Goal: Task Accomplishment & Management: Manage account settings

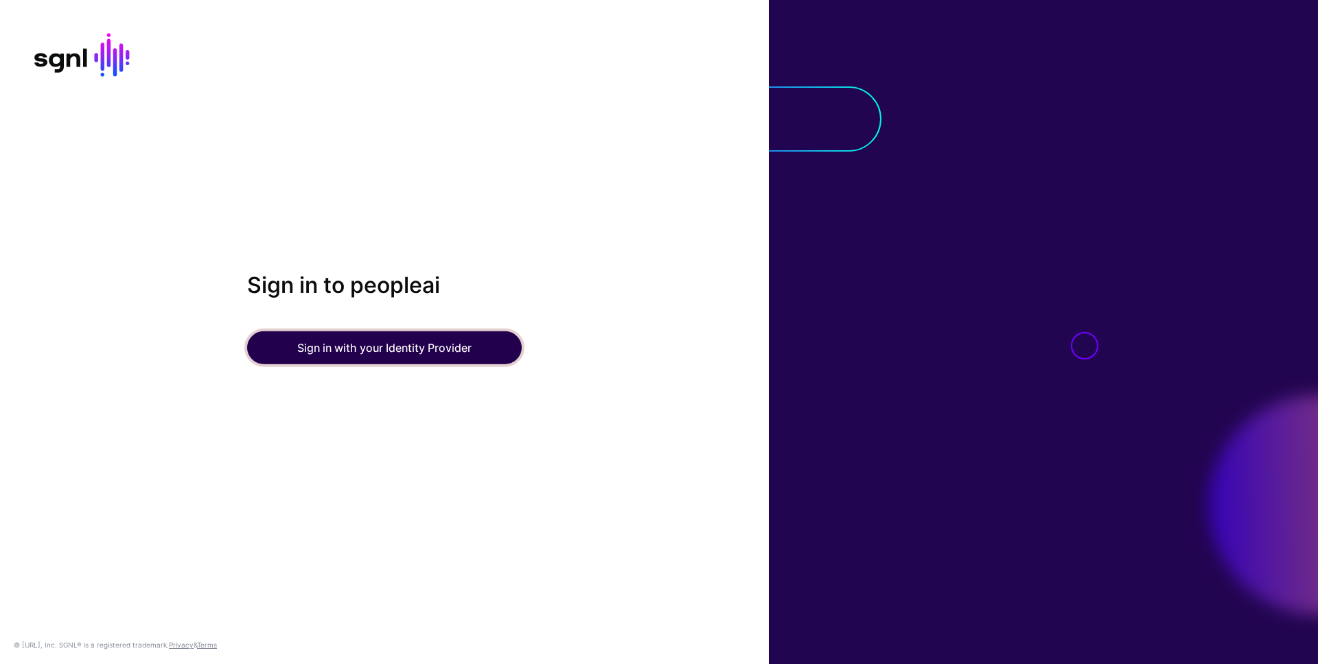
click at [432, 347] on button "Sign in with your Identity Provider" at bounding box center [384, 348] width 275 height 33
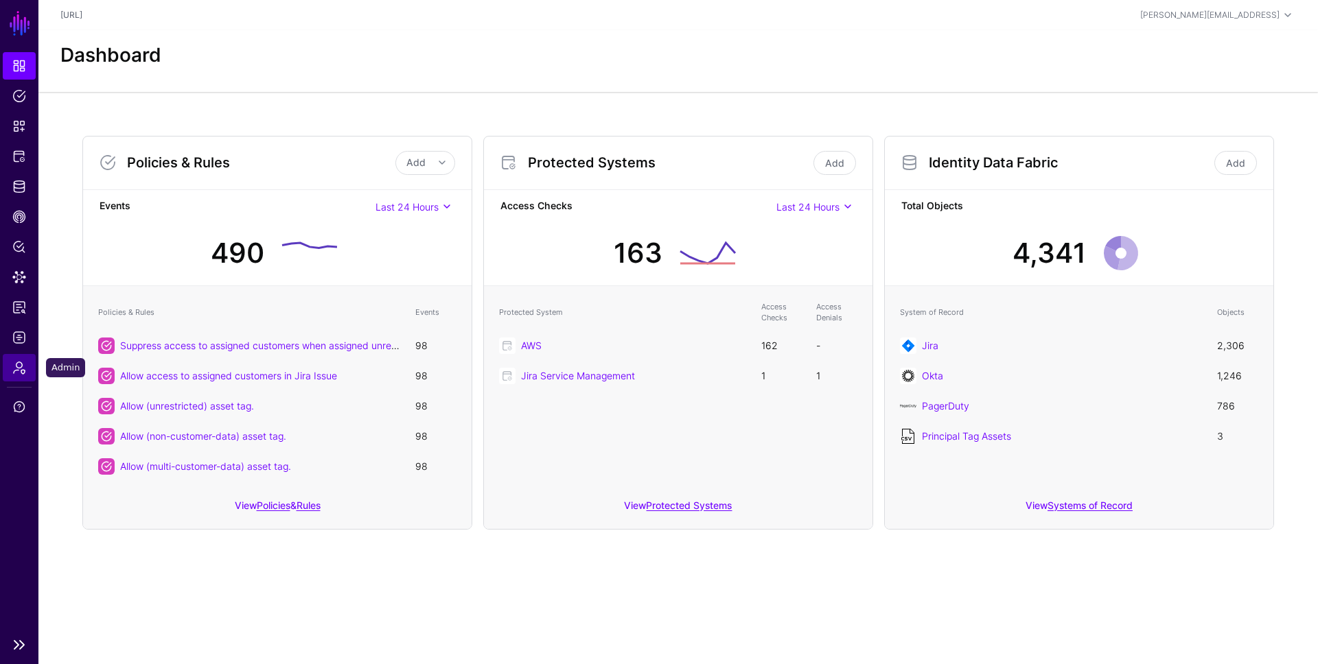
click at [21, 368] on span "Admin" at bounding box center [19, 368] width 14 height 14
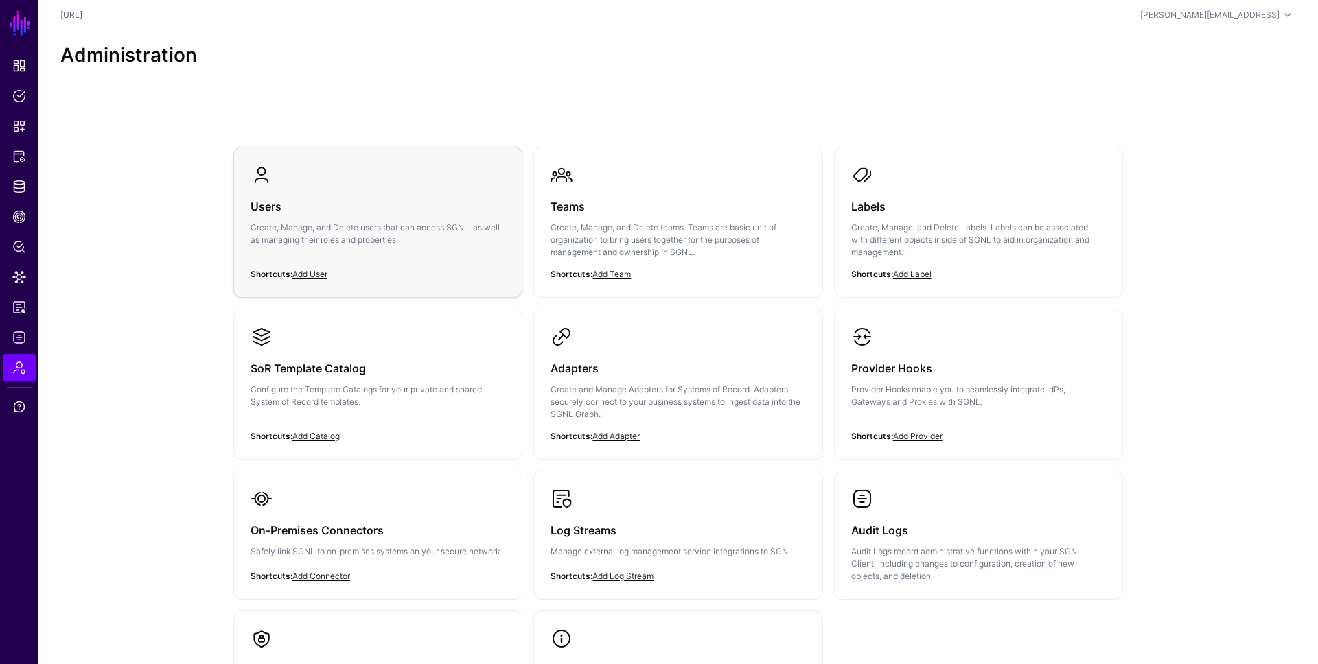
click at [289, 215] on h3 "Users" at bounding box center [378, 206] width 255 height 19
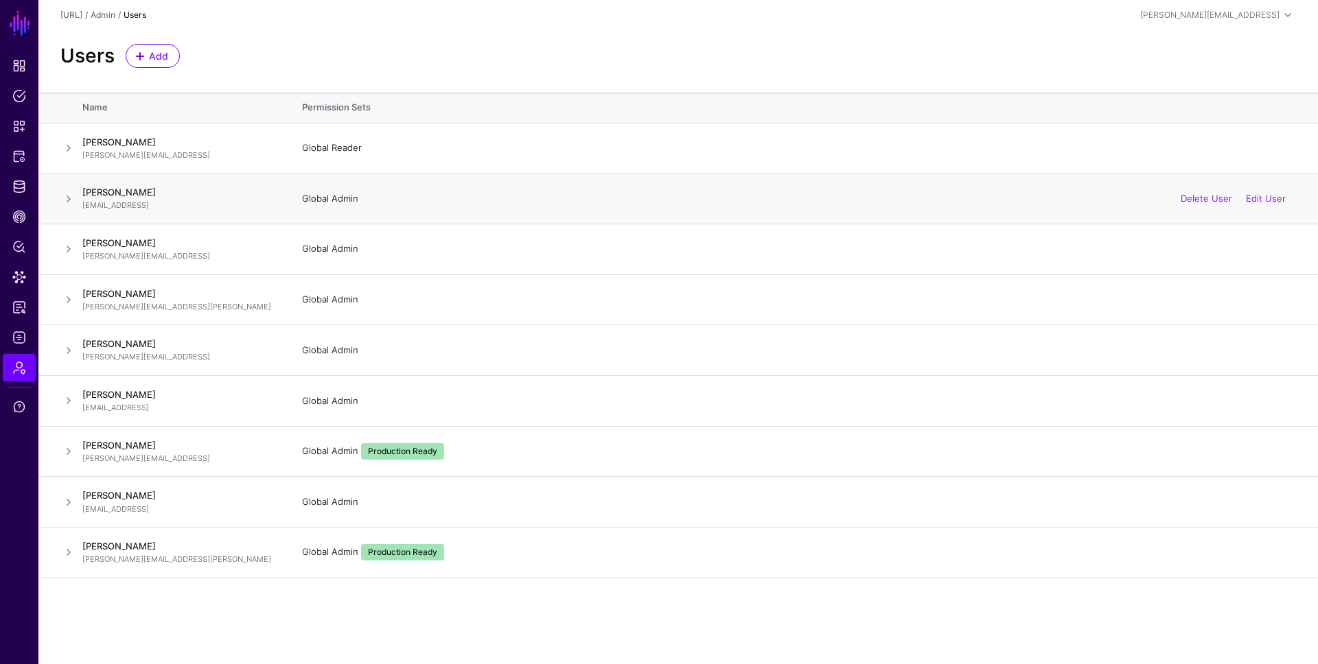
click at [645, 189] on td "Global Admin Delete User Edit User" at bounding box center [803, 199] width 1030 height 51
click at [623, 159] on td "Global Reader Edit User" at bounding box center [803, 148] width 1030 height 51
click at [1261, 144] on link "Edit User" at bounding box center [1266, 147] width 40 height 11
click at [74, 148] on span at bounding box center [68, 148] width 16 height 16
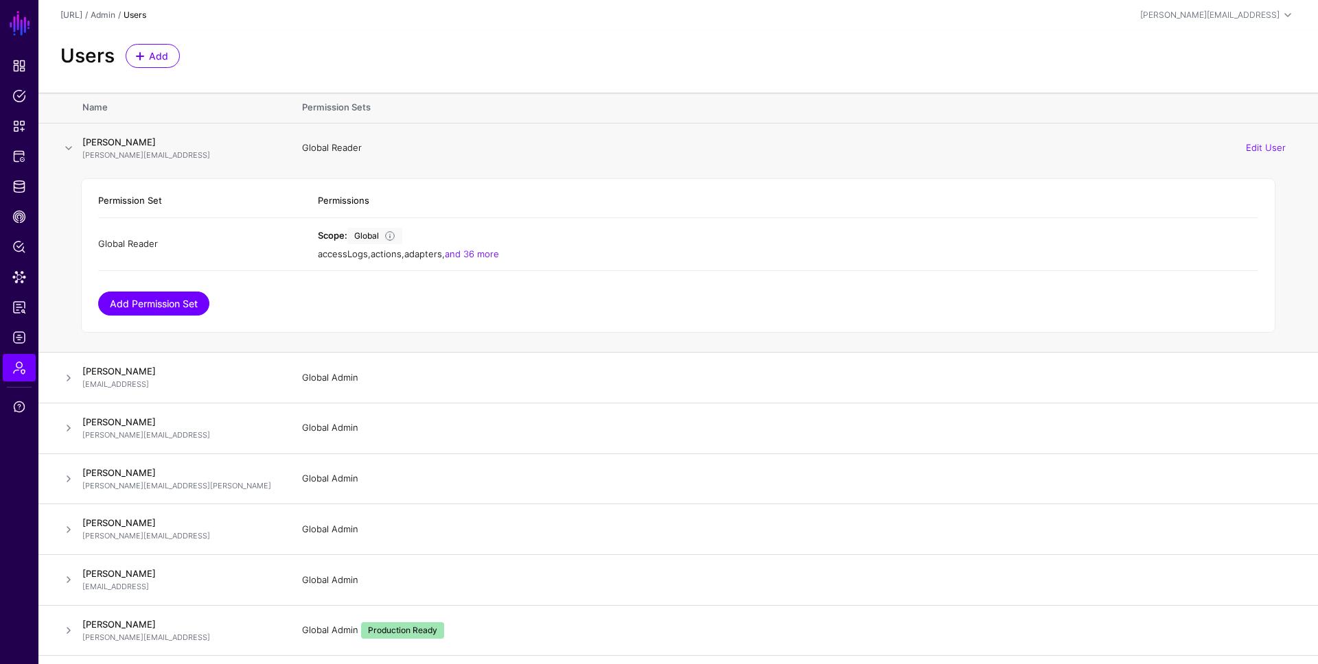
click at [174, 303] on link "Add Permission Set" at bounding box center [153, 304] width 111 height 24
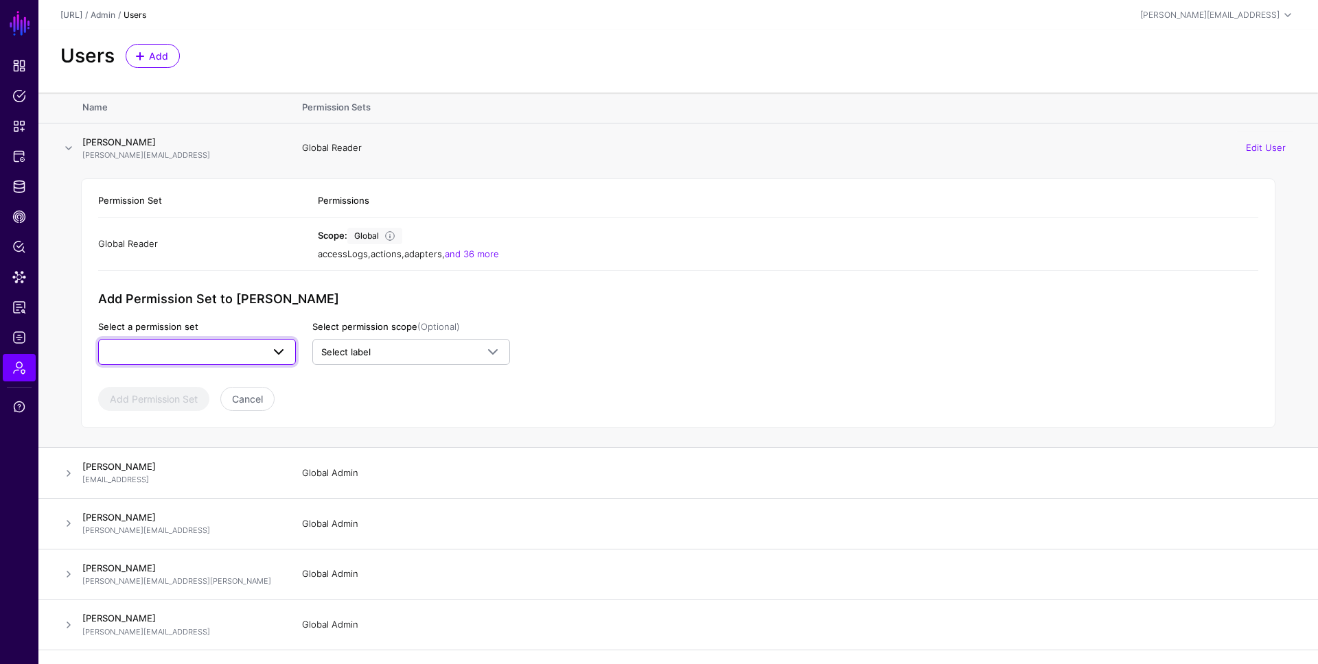
click at [200, 346] on span at bounding box center [197, 352] width 180 height 16
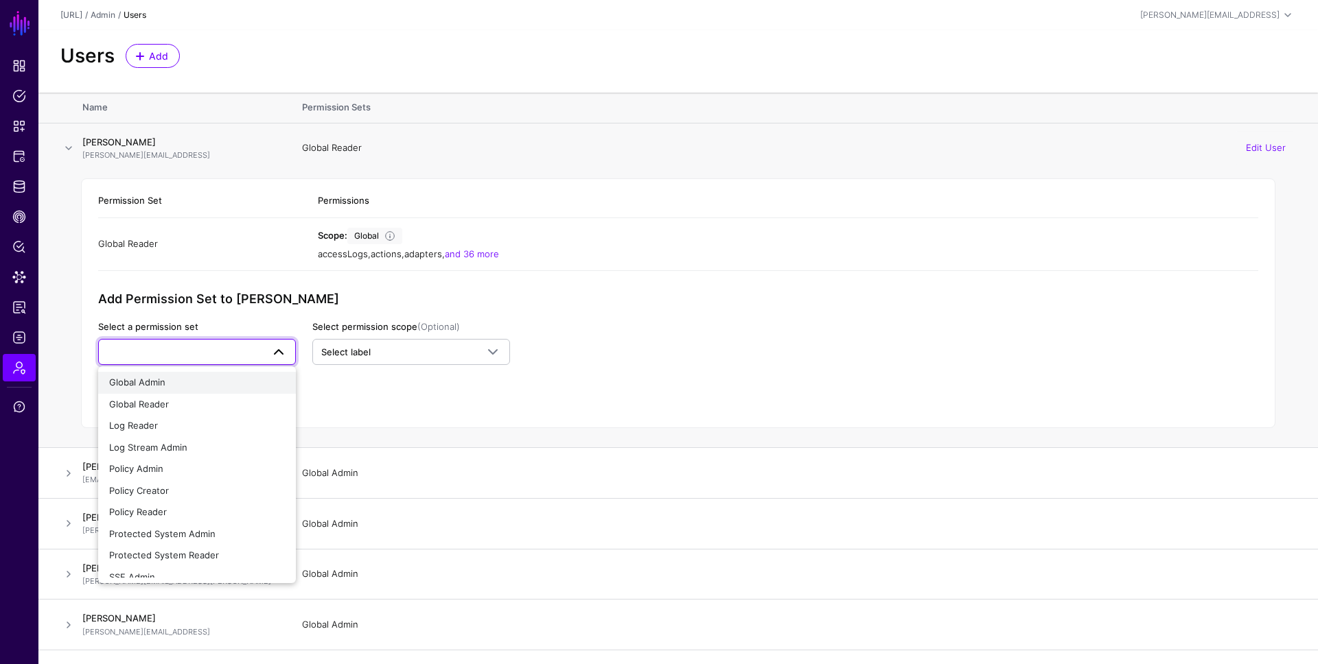
click at [201, 376] on div "Global Admin" at bounding box center [197, 383] width 176 height 14
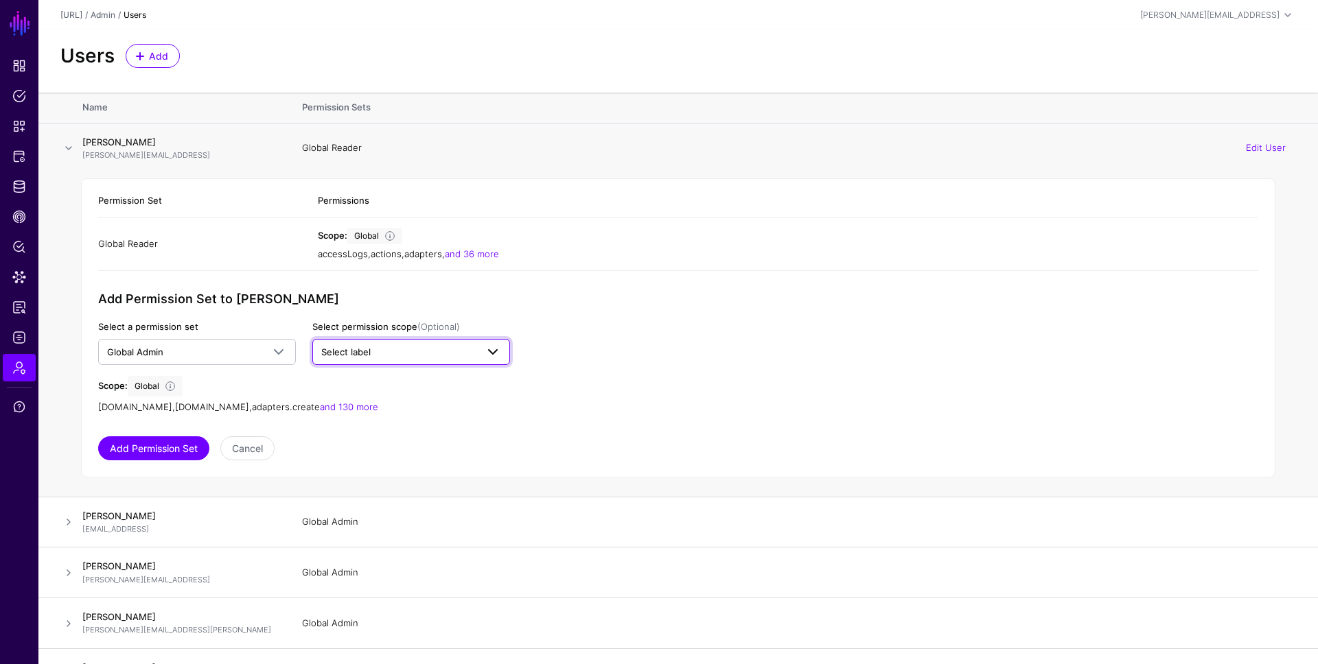
click at [338, 354] on span "Select label" at bounding box center [345, 352] width 49 height 11
click at [404, 419] on div "Production Ready" at bounding box center [427, 426] width 69 height 14
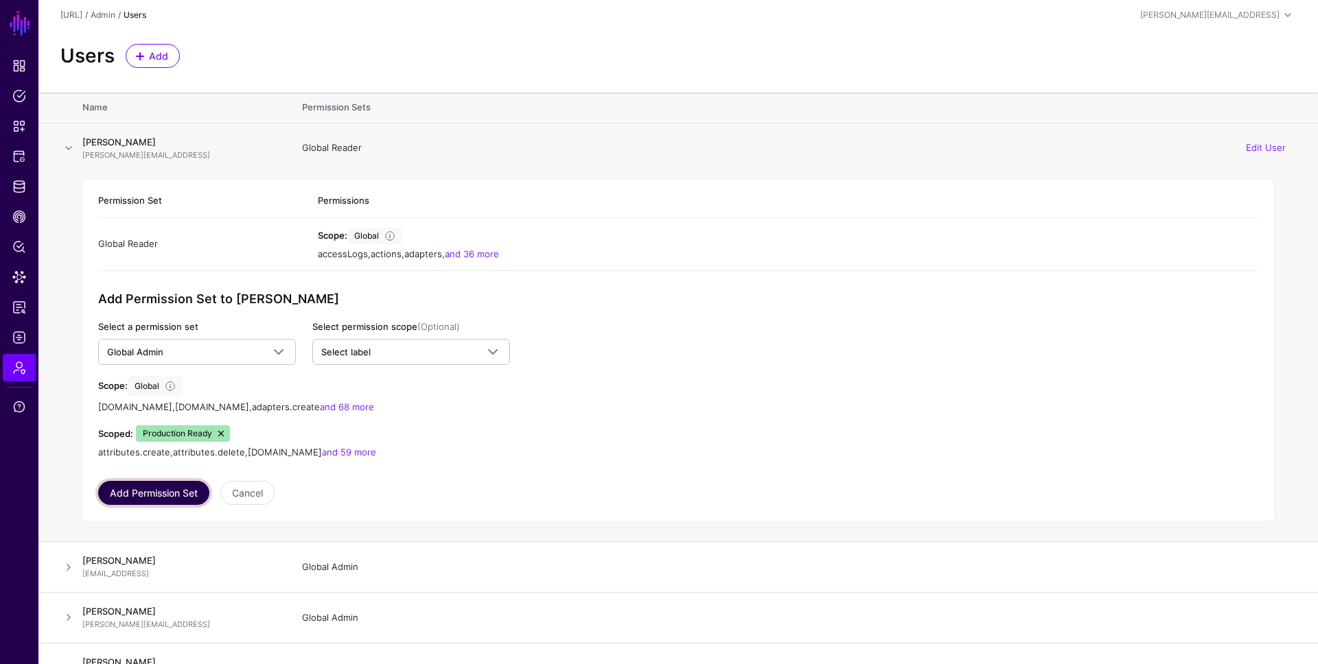
click at [185, 494] on button "Add Permission Set" at bounding box center [153, 493] width 111 height 24
